Goal: Task Accomplishment & Management: Manage account settings

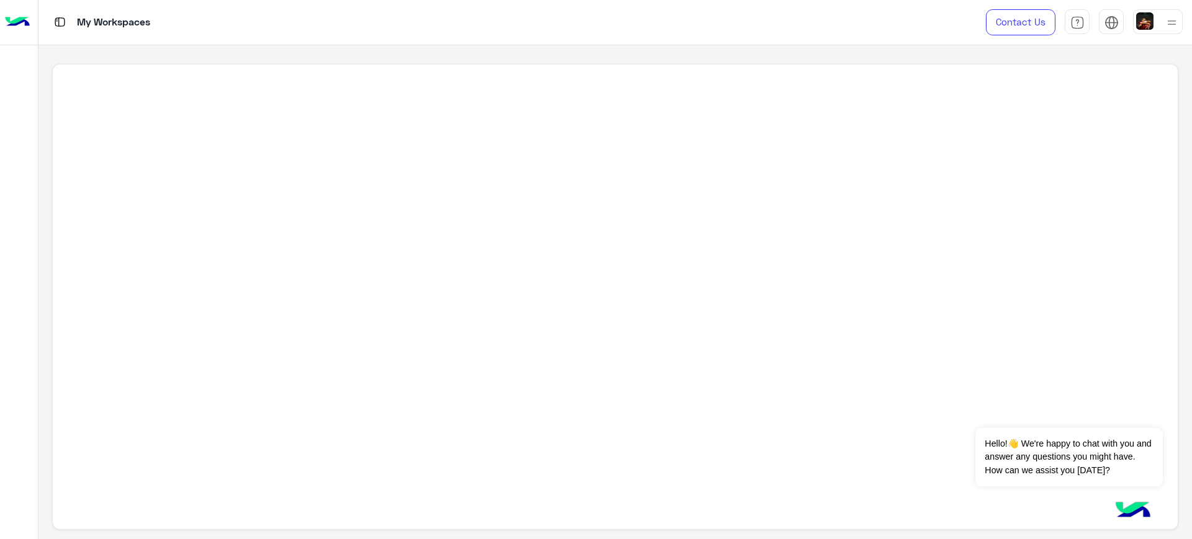
click at [1145, 24] on img at bounding box center [1144, 20] width 17 height 17
click at [1073, 166] on link "Sign Out" at bounding box center [1072, 165] width 35 height 11
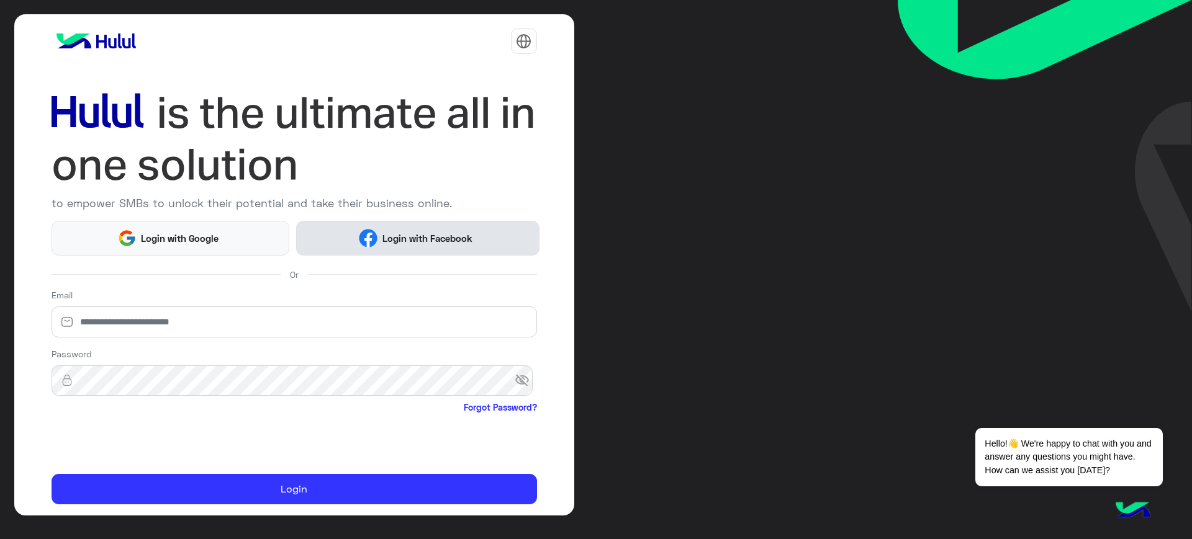
click at [399, 240] on span "Login with Facebook" at bounding box center [426, 239] width 99 height 14
